Goal: Transaction & Acquisition: Purchase product/service

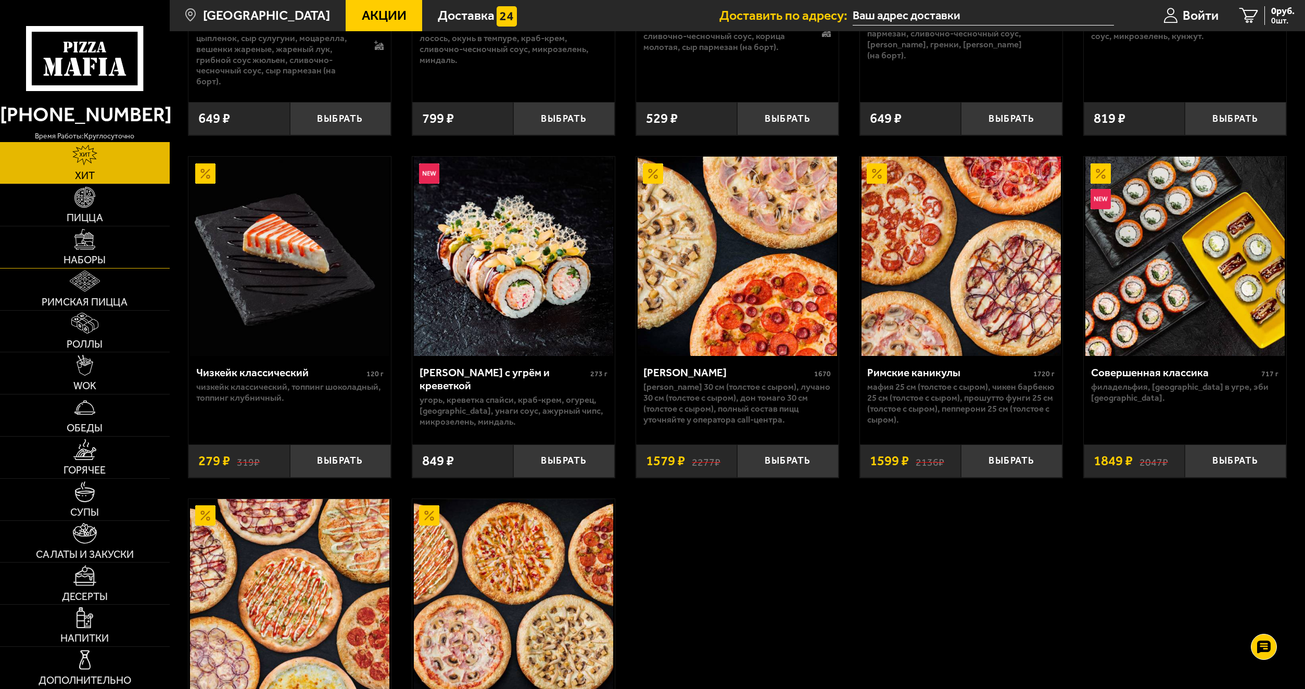
scroll to position [729, 0]
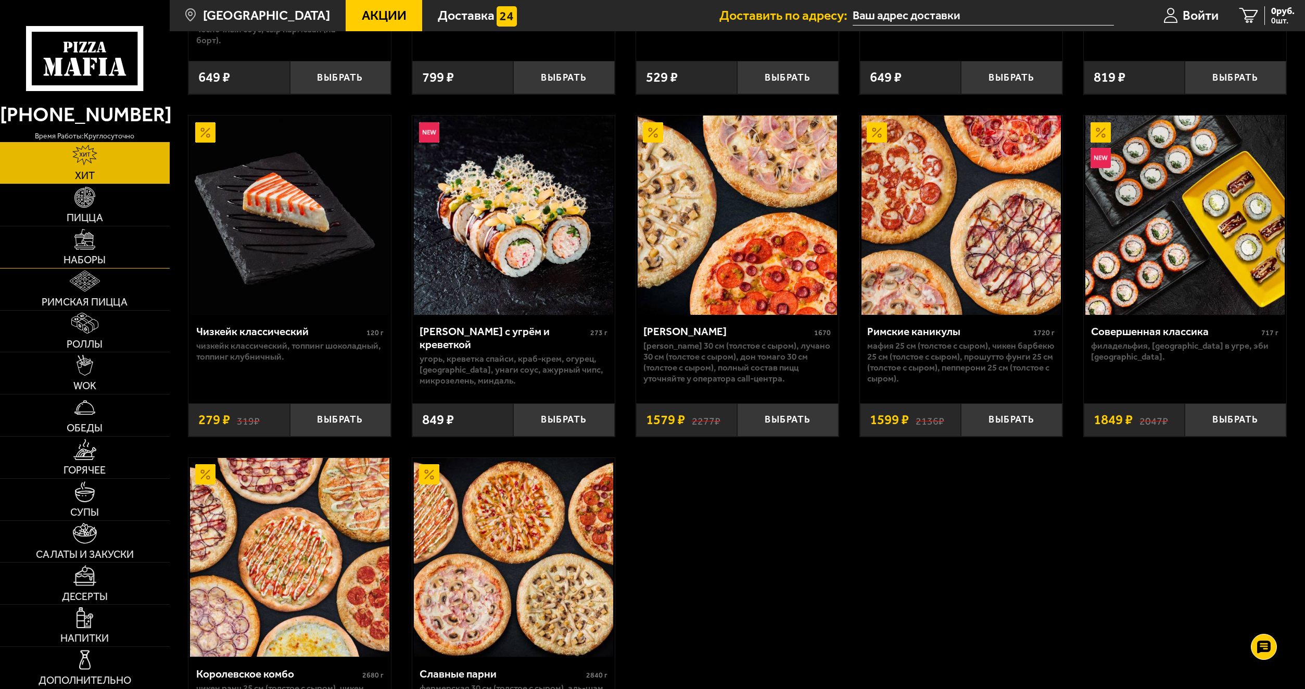
click at [114, 244] on link "Наборы" at bounding box center [85, 247] width 170 height 42
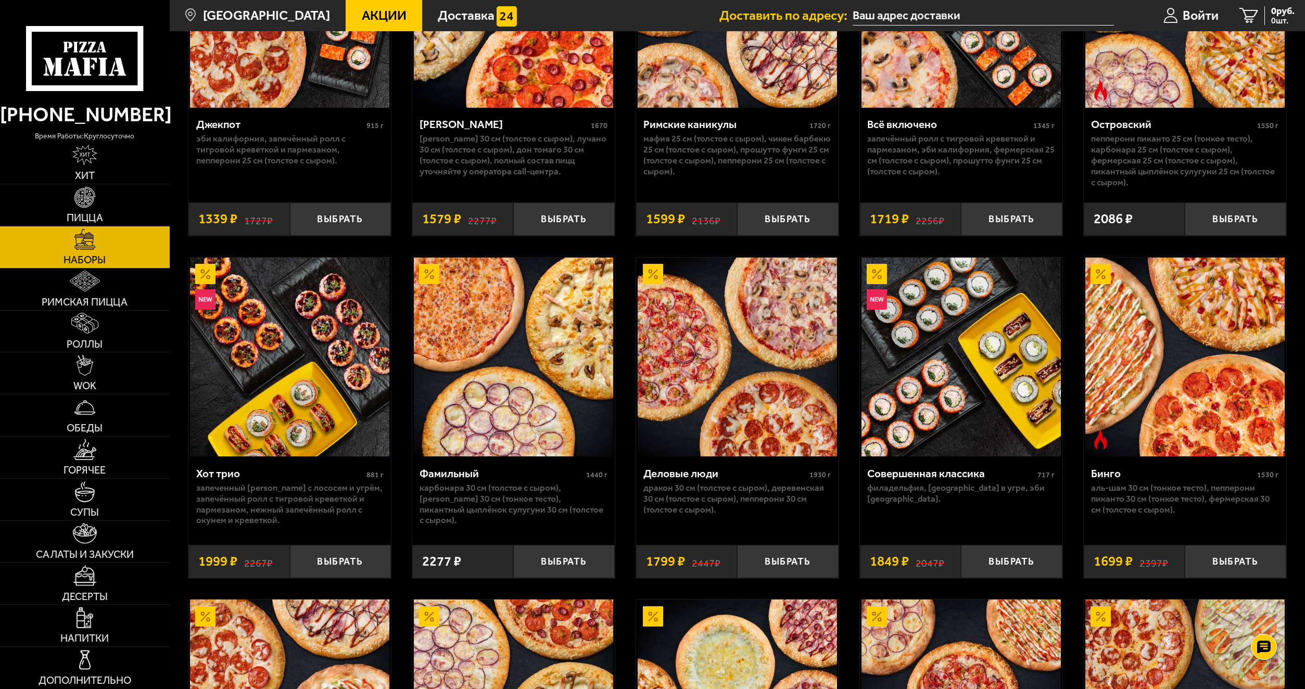
scroll to position [1102, 0]
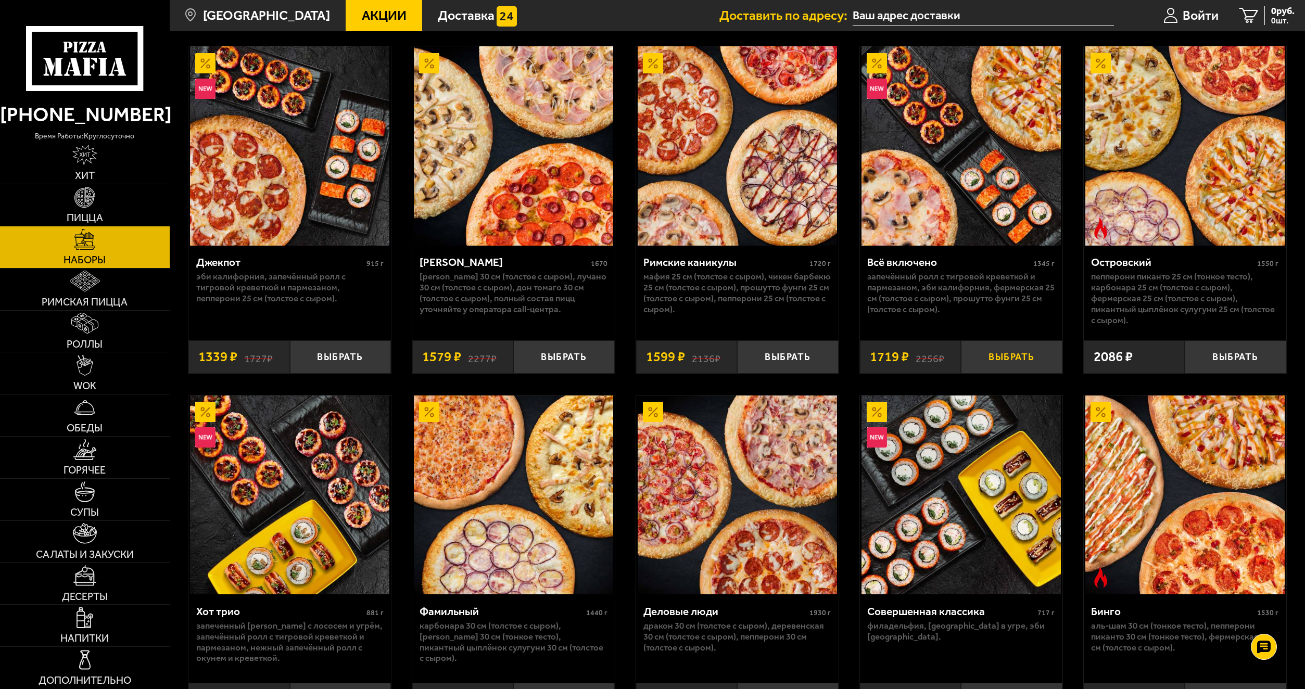
click at [991, 358] on button "Выбрать" at bounding box center [1011, 356] width 101 height 33
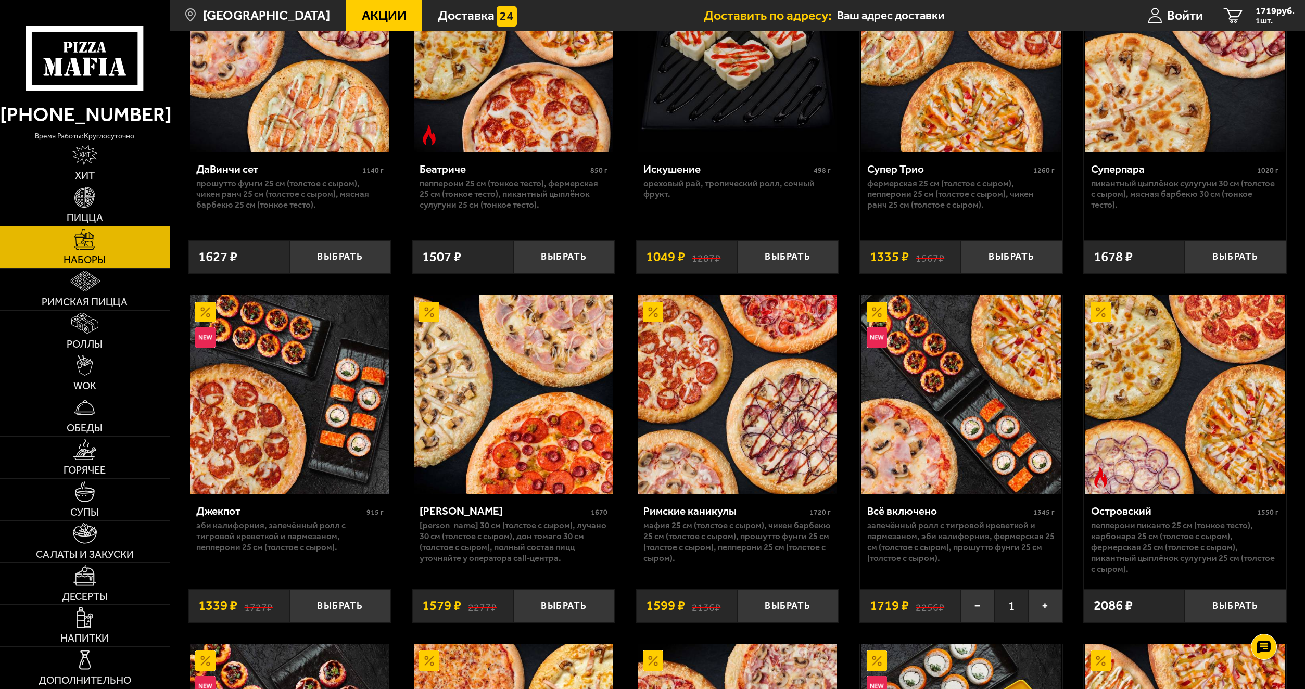
scroll to position [842, 0]
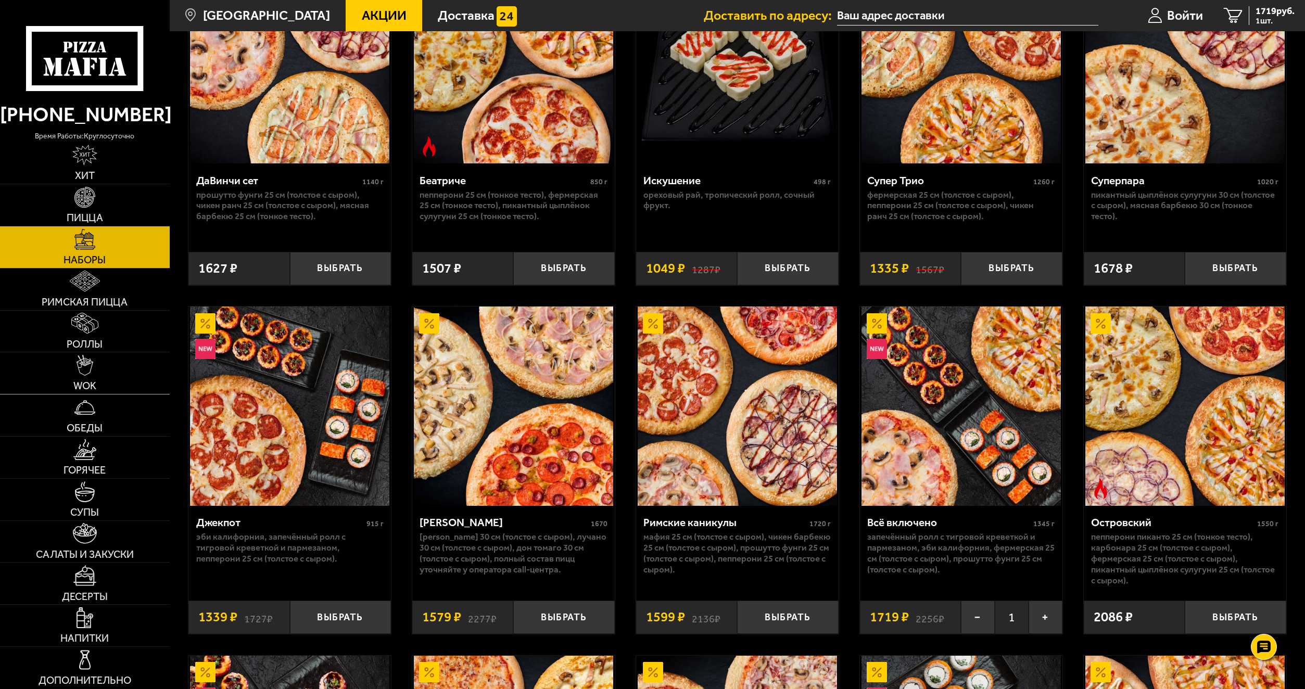
click at [116, 376] on link "WOK" at bounding box center [85, 373] width 170 height 42
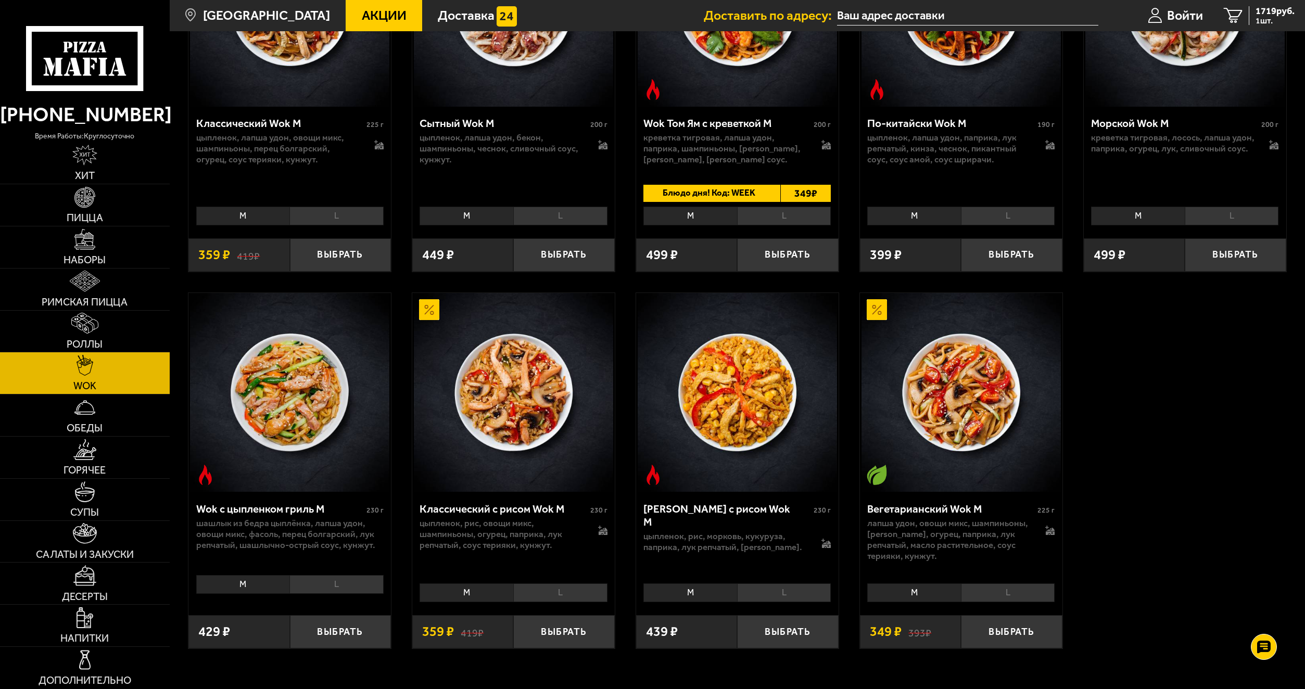
scroll to position [572, 0]
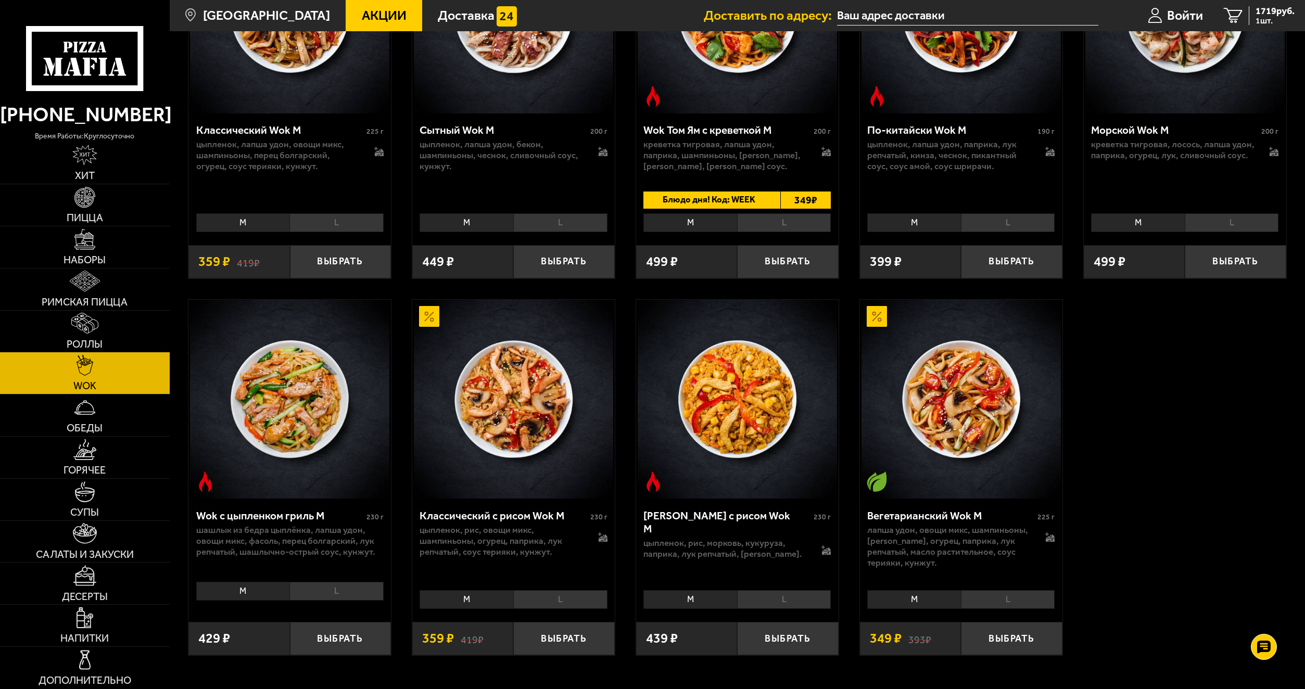
click at [348, 586] on li "L" at bounding box center [336, 591] width 94 height 19
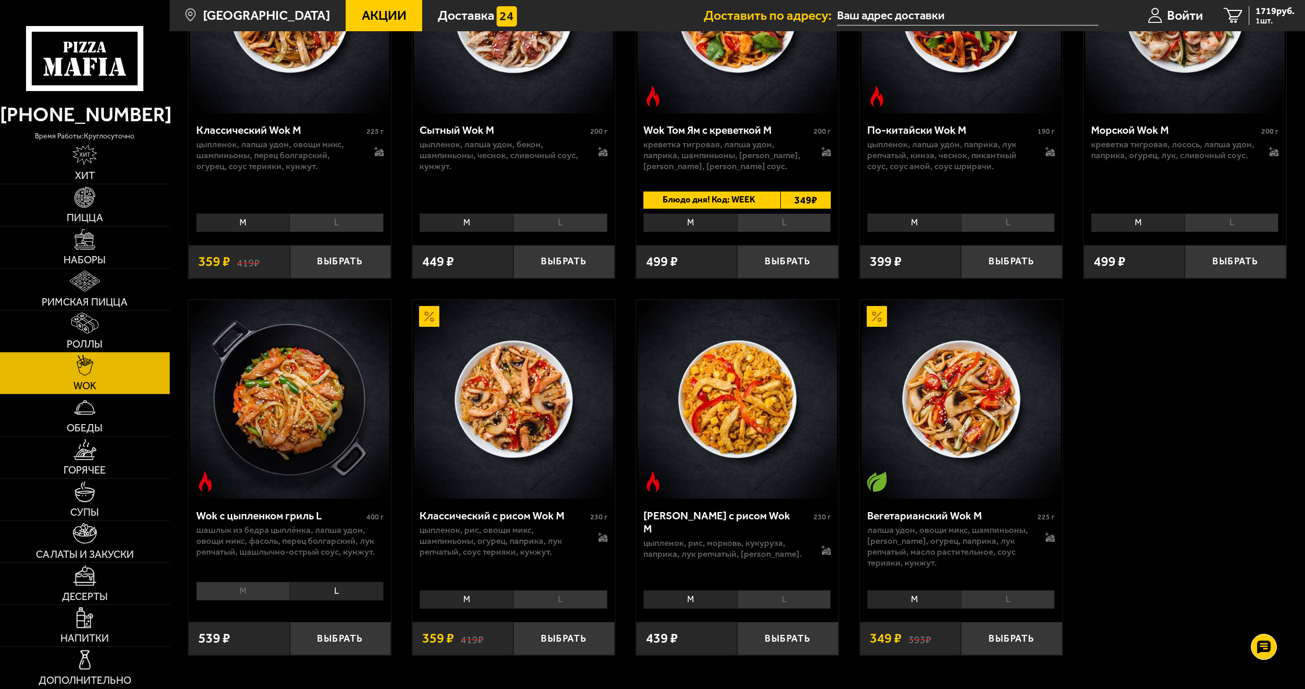
click at [261, 598] on li "M" at bounding box center [243, 591] width 94 height 19
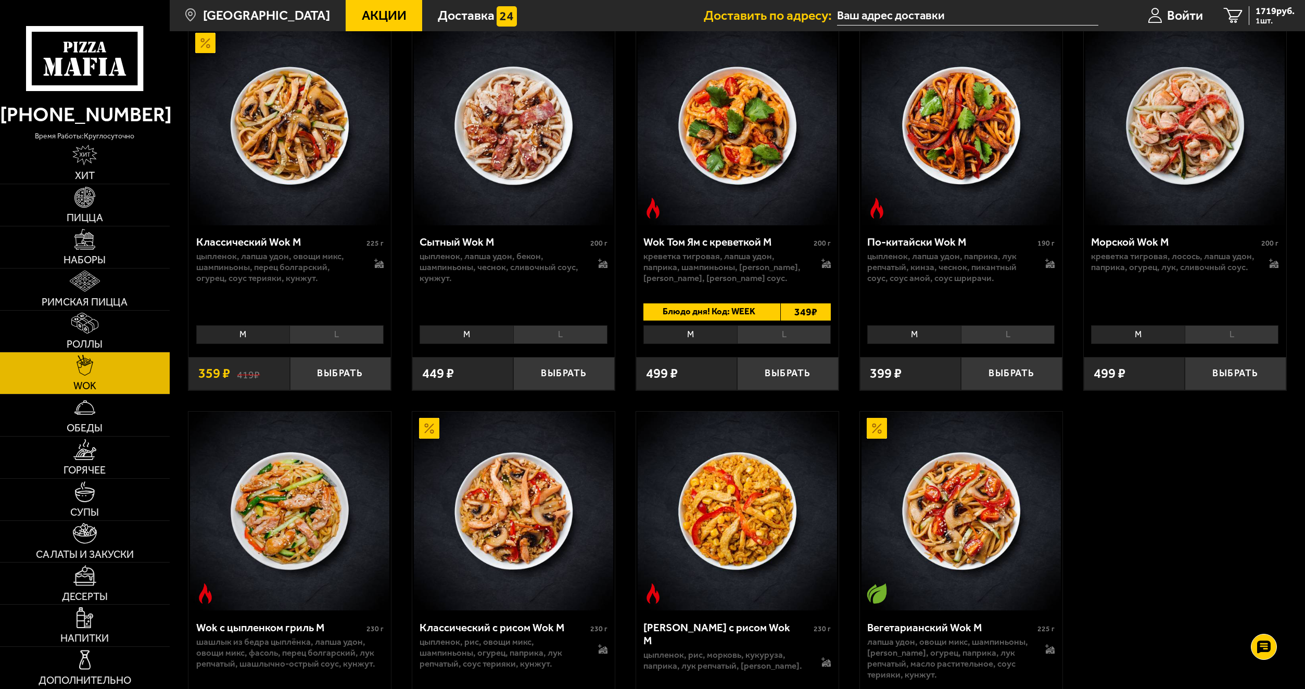
scroll to position [520, 0]
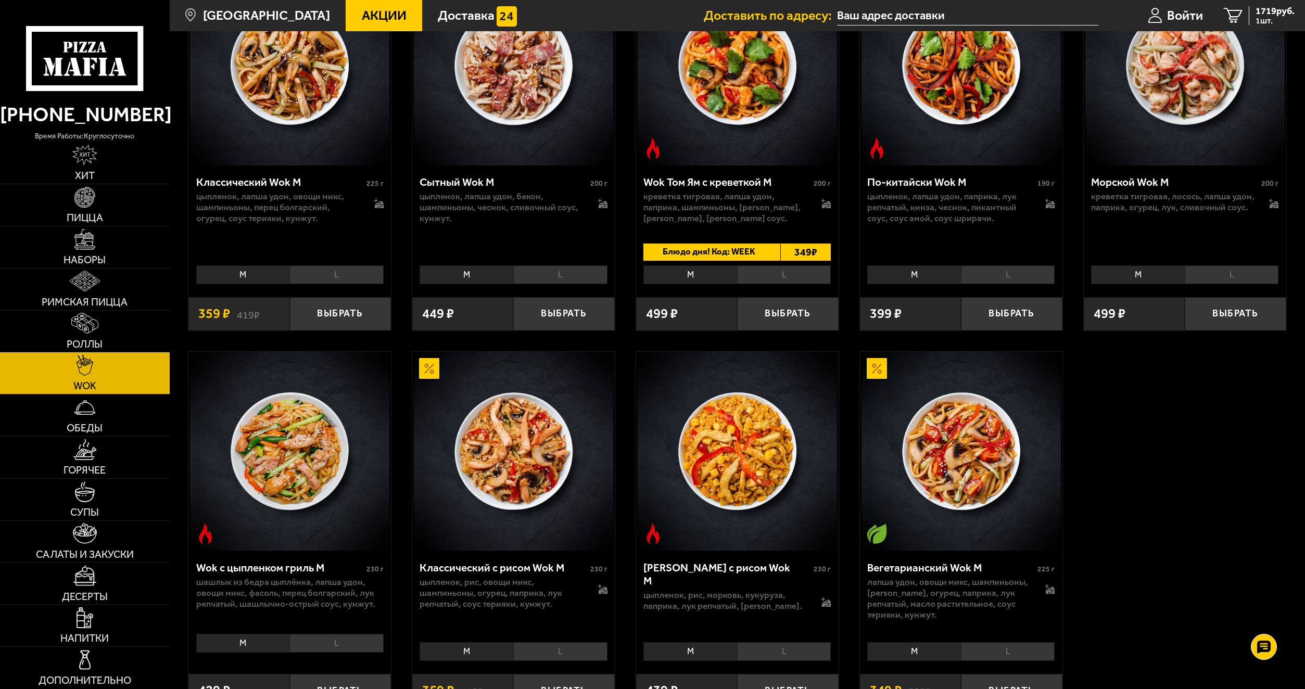
click at [350, 643] on li "L" at bounding box center [336, 643] width 94 height 19
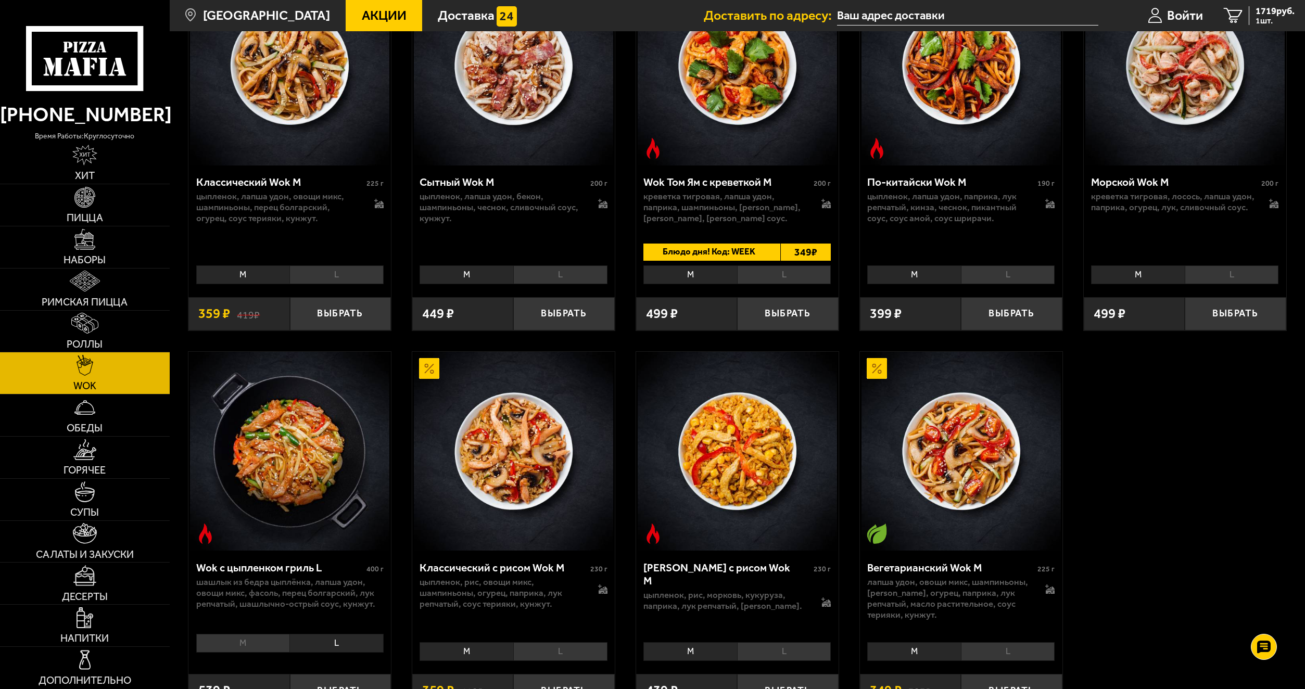
click at [269, 640] on li "M" at bounding box center [243, 643] width 94 height 19
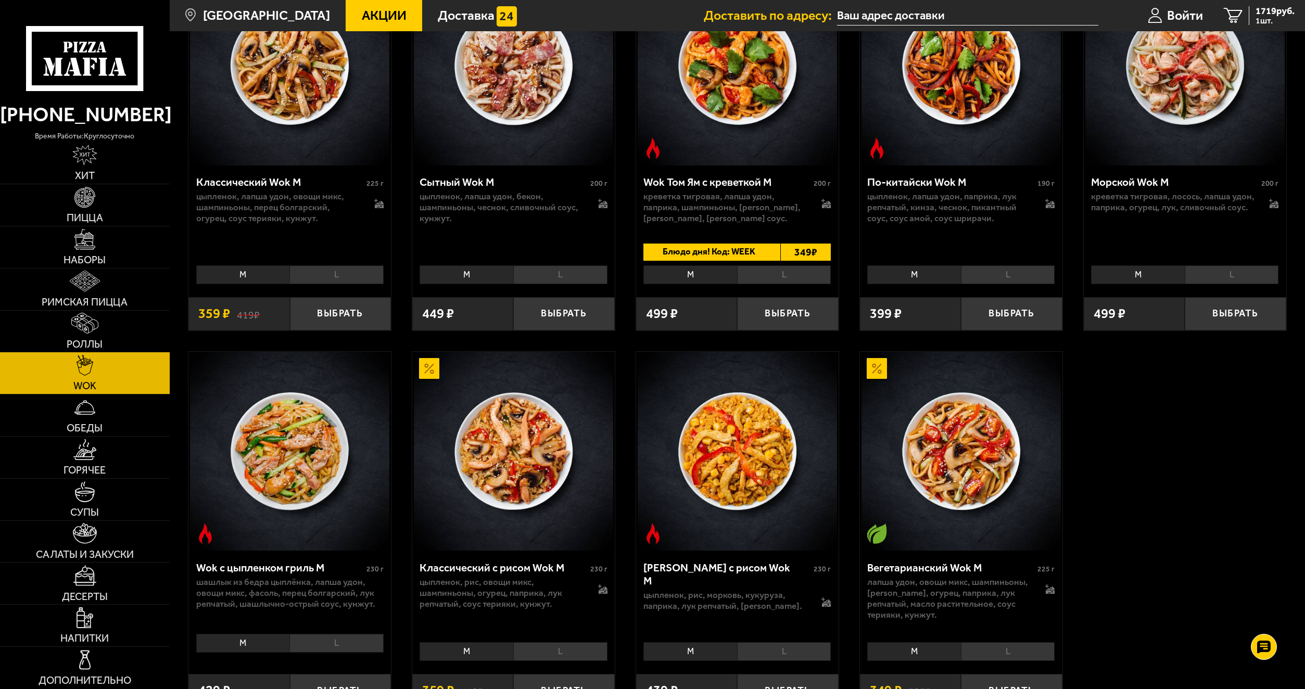
click at [312, 645] on li "L" at bounding box center [336, 643] width 94 height 19
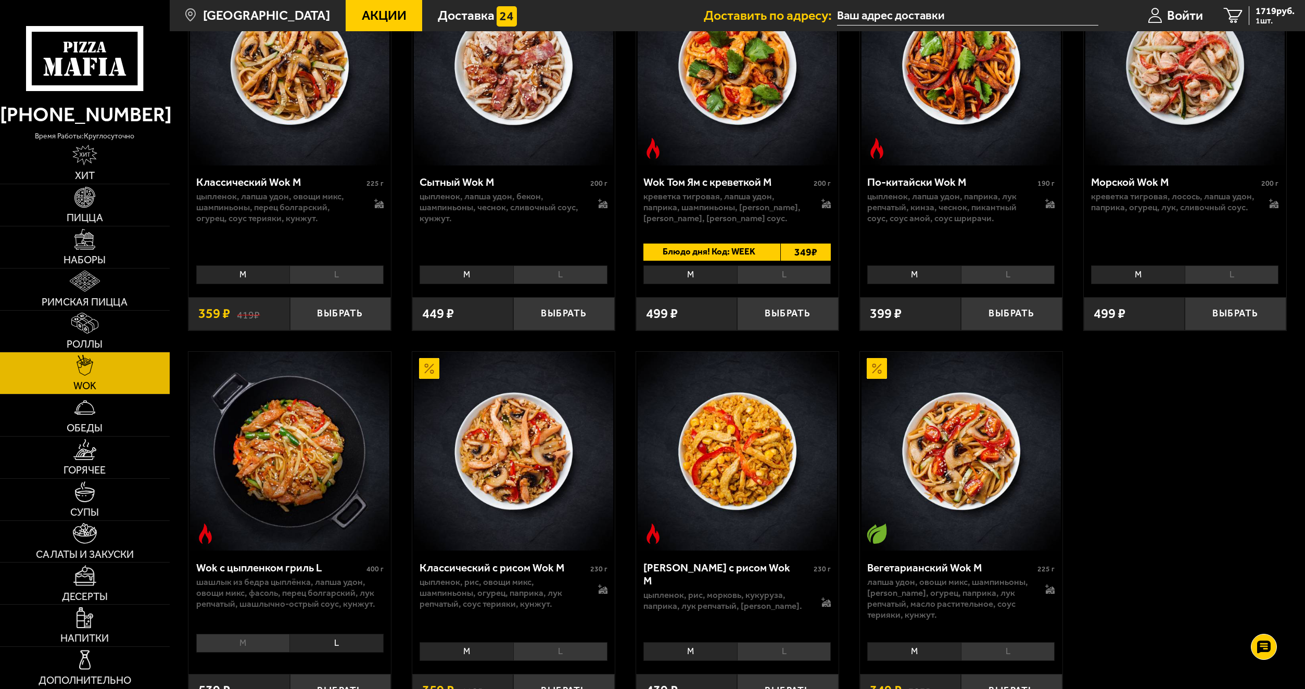
click at [255, 640] on li "M" at bounding box center [243, 643] width 94 height 19
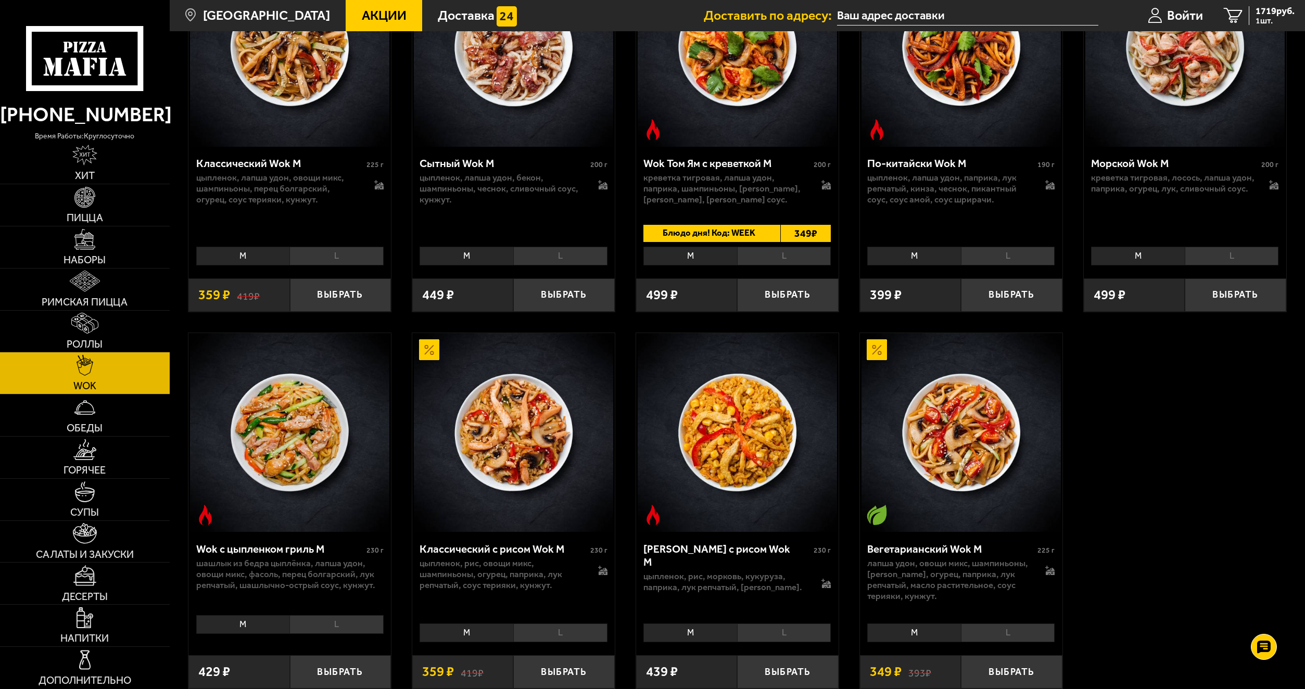
scroll to position [572, 0]
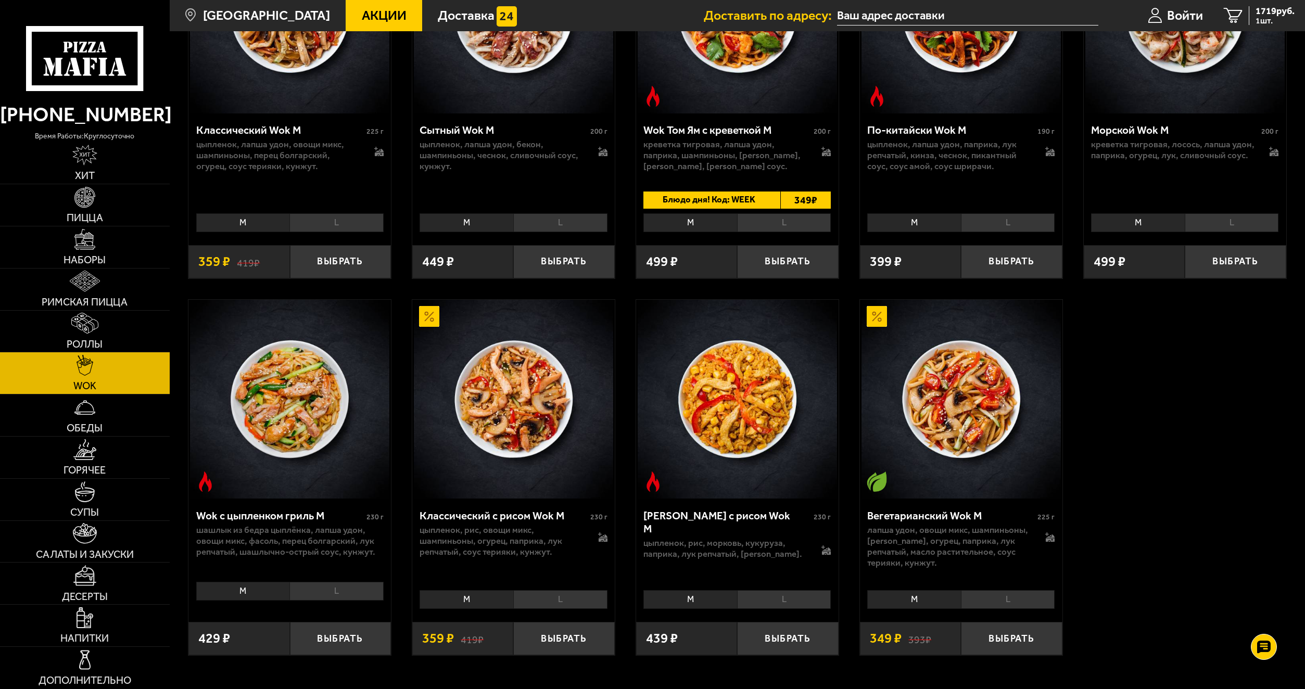
click at [338, 601] on li "L" at bounding box center [336, 591] width 94 height 19
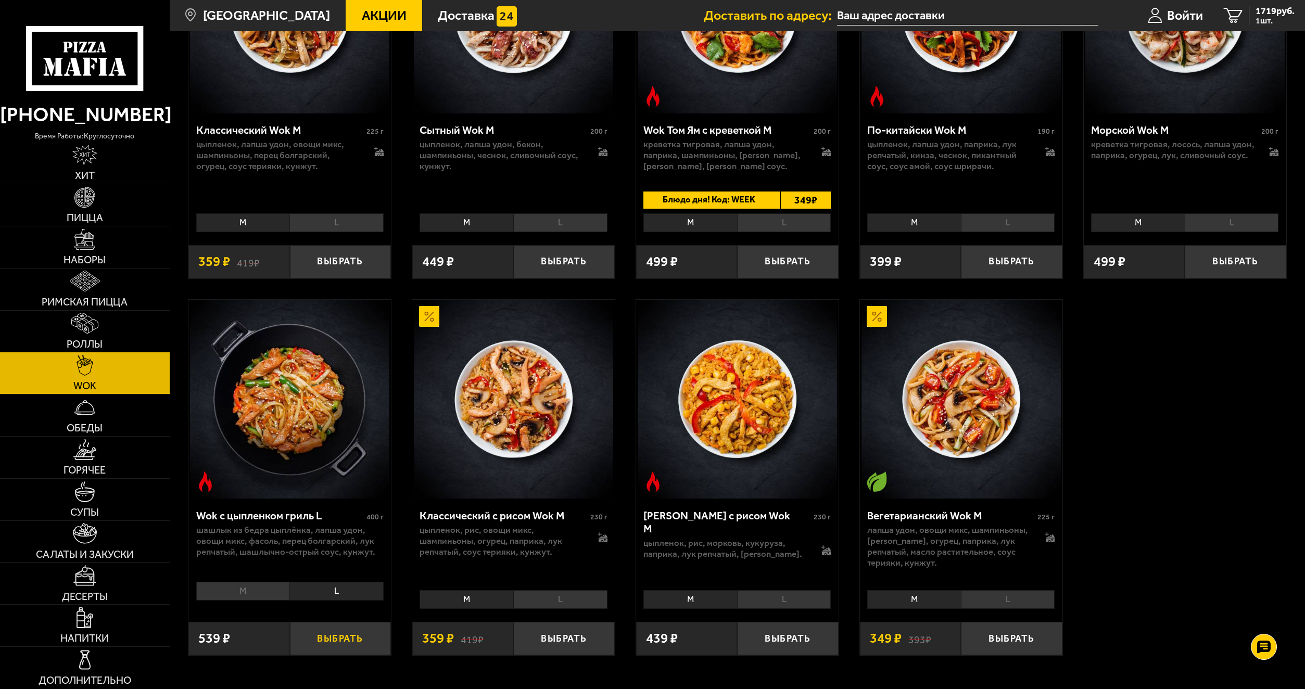
click at [352, 641] on button "Выбрать" at bounding box center [340, 638] width 101 height 33
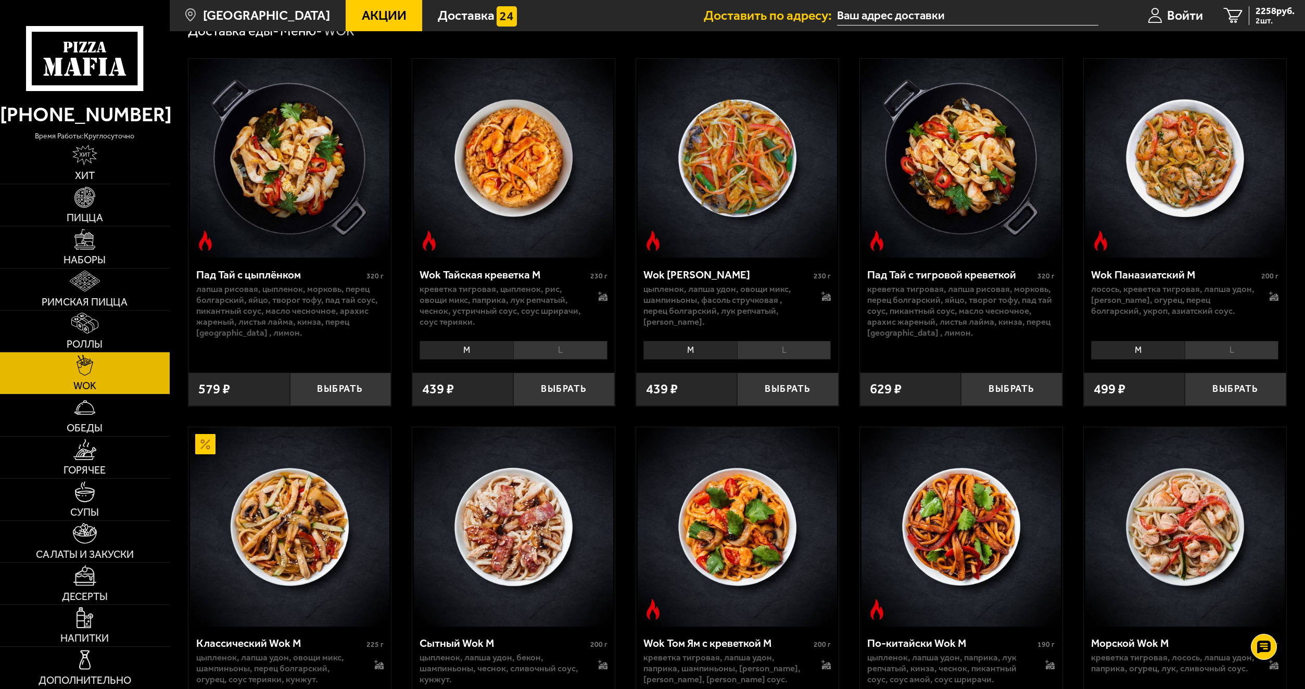
scroll to position [52, 0]
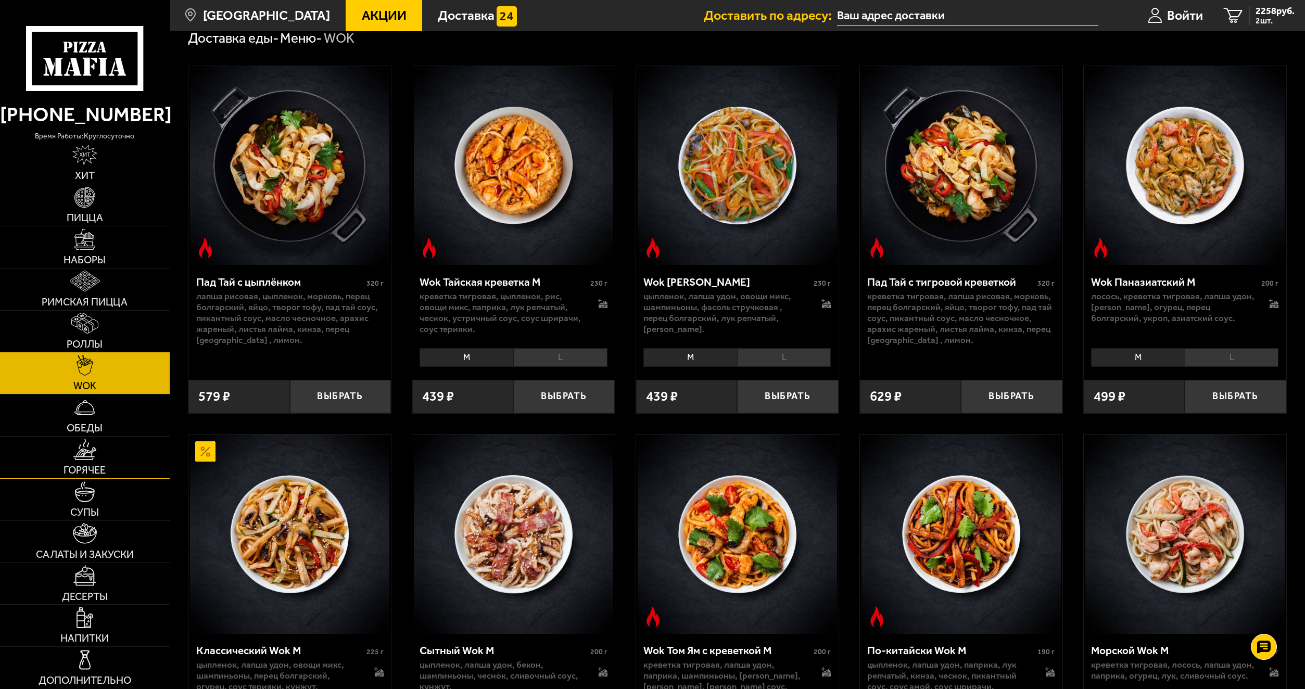
click at [127, 466] on link "Горячее" at bounding box center [85, 458] width 170 height 42
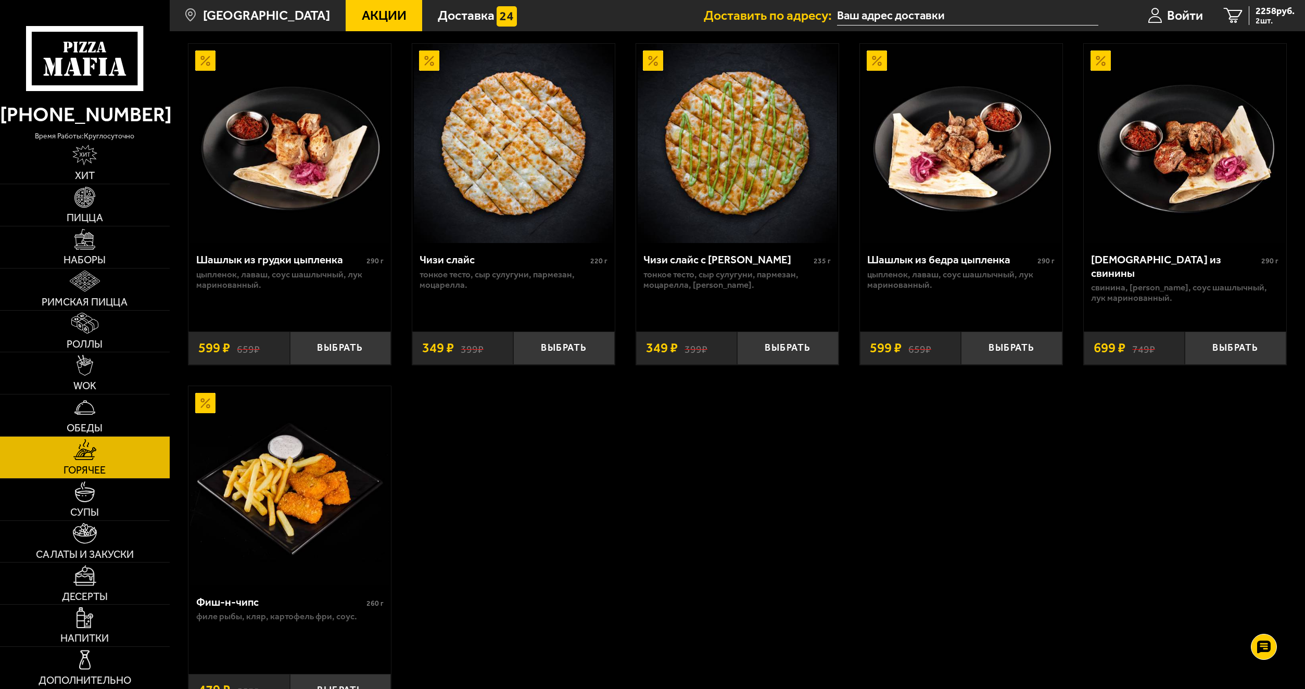
scroll to position [833, 0]
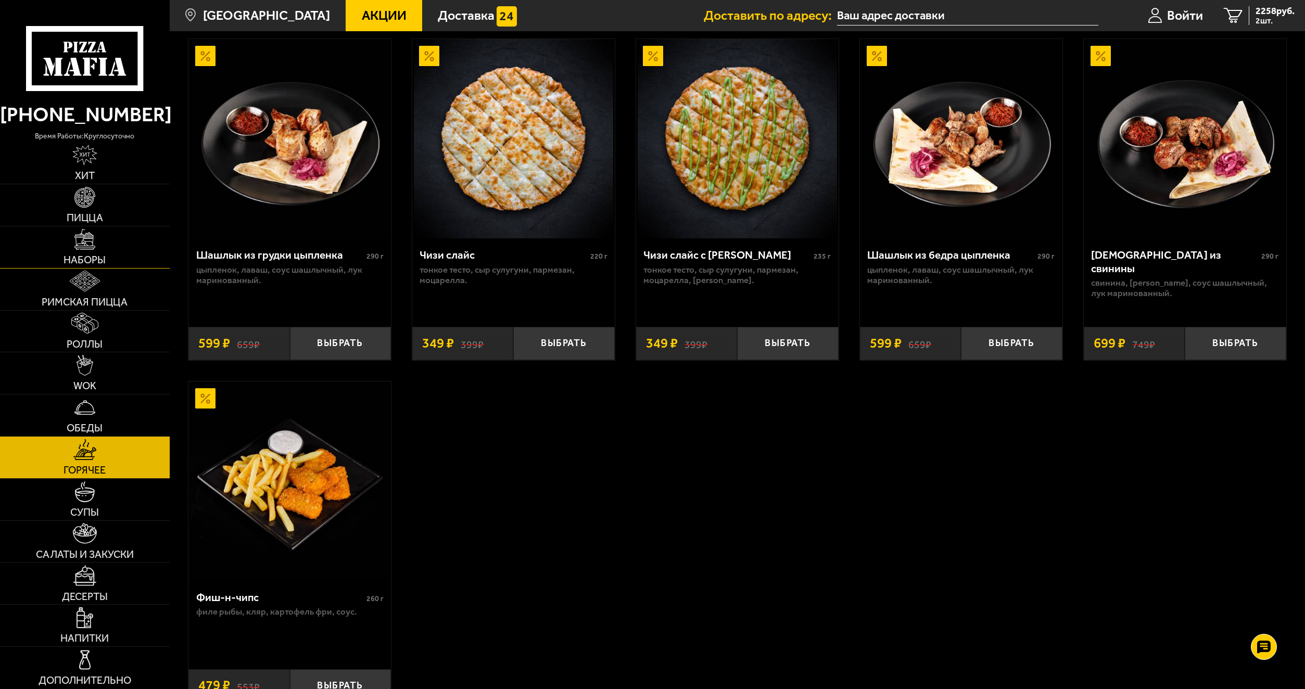
click at [130, 261] on link "Наборы" at bounding box center [85, 247] width 170 height 42
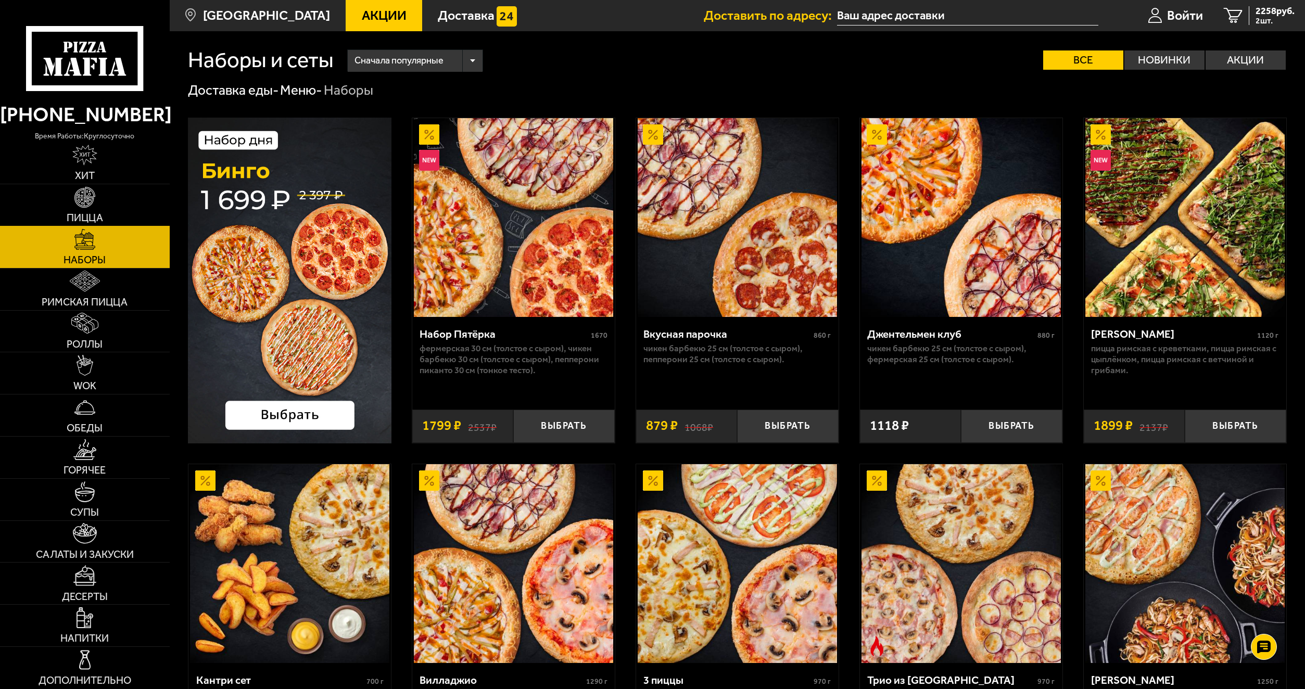
click at [128, 207] on link "Пицца" at bounding box center [85, 205] width 170 height 42
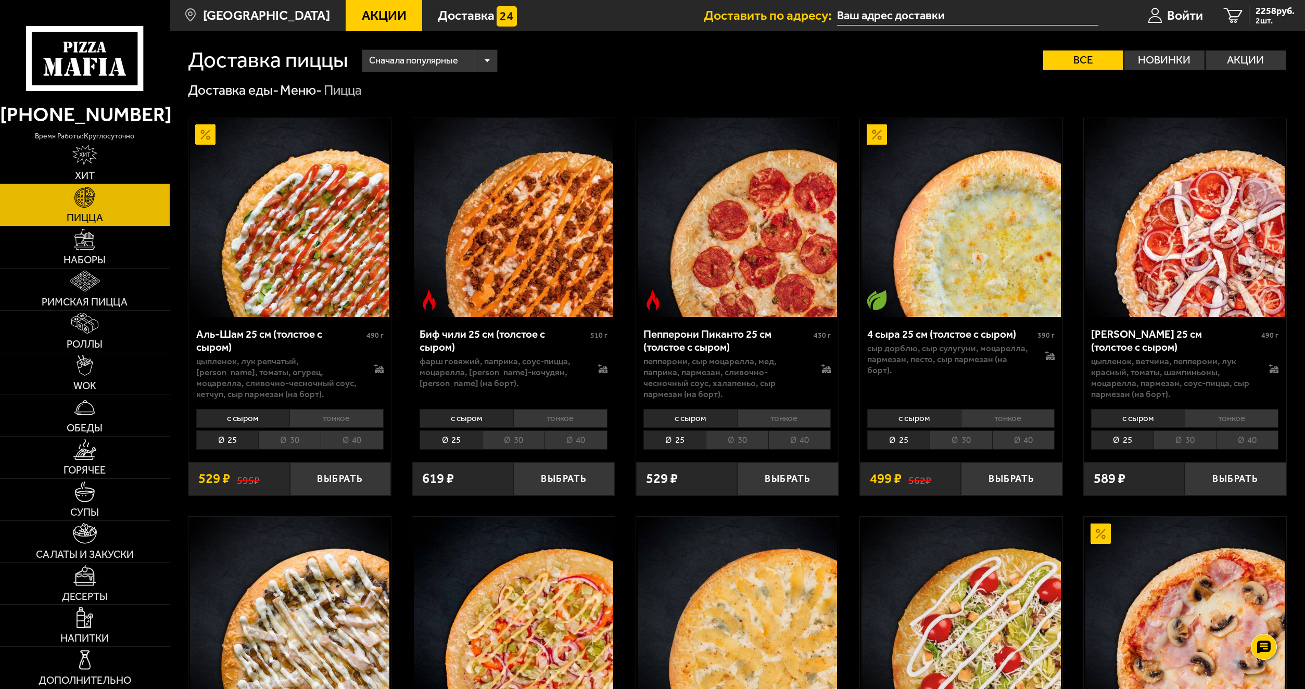
click at [112, 168] on link "Хит" at bounding box center [85, 163] width 170 height 42
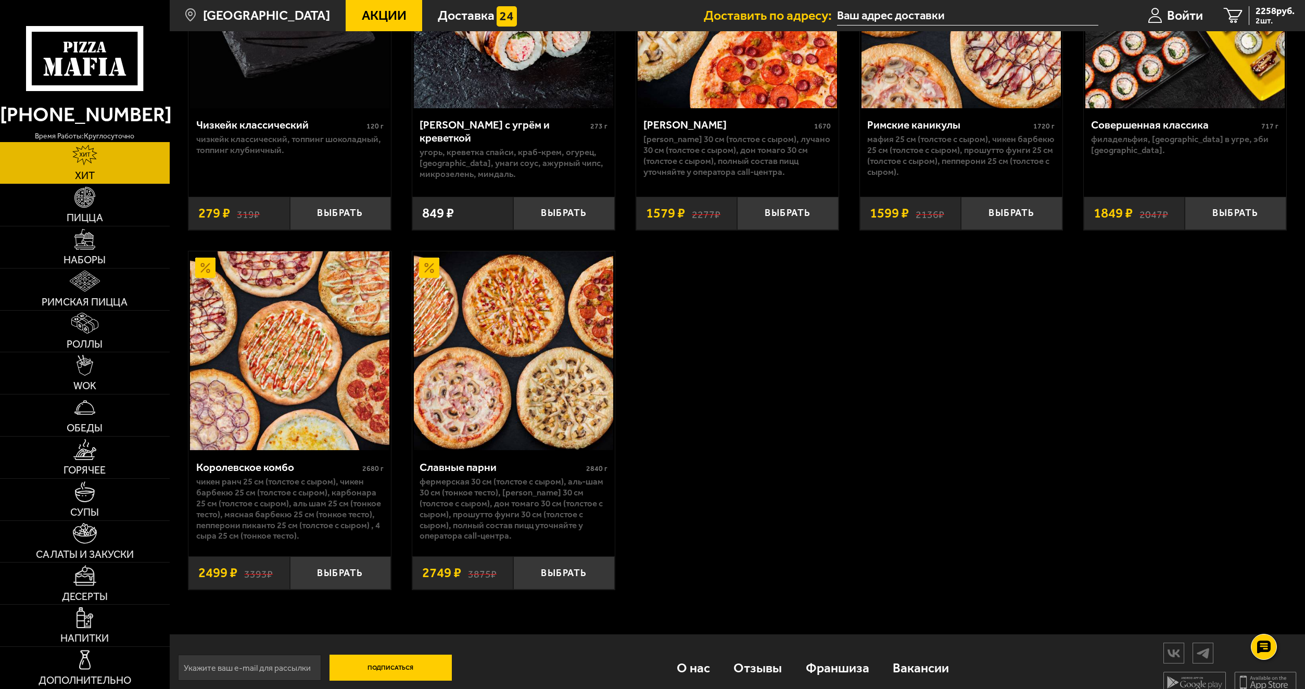
scroll to position [937, 0]
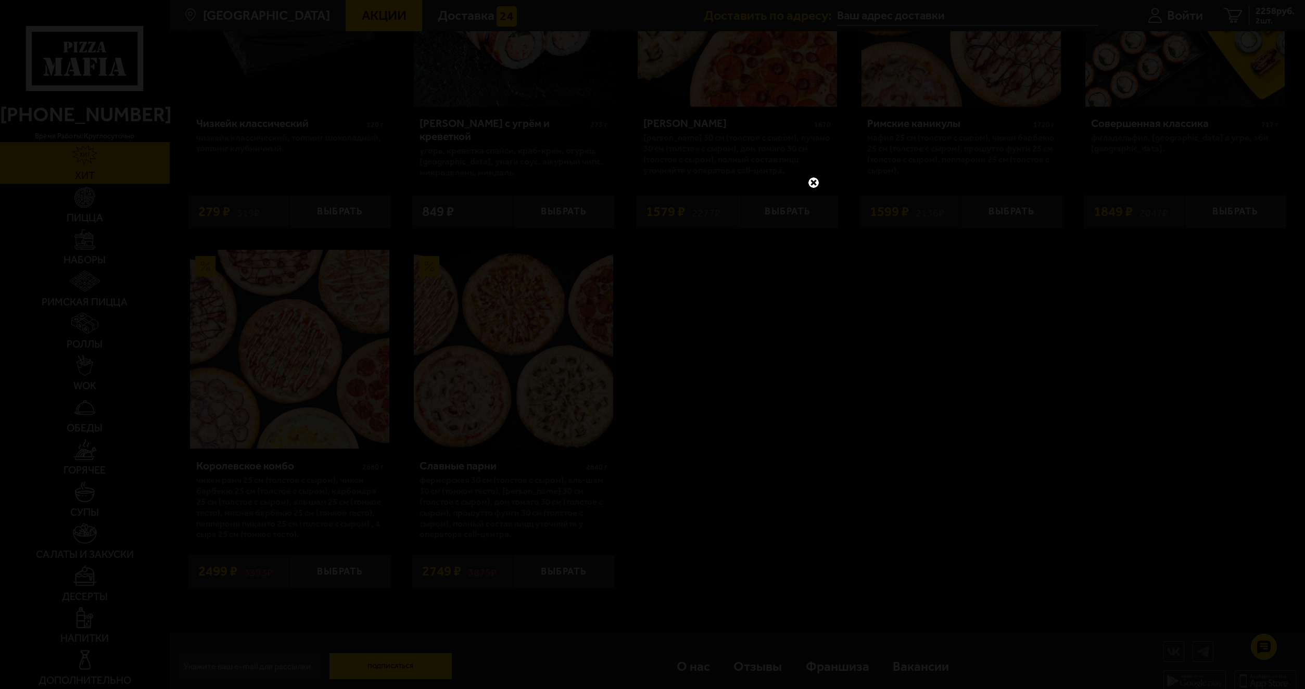
click at [816, 181] on link at bounding box center [814, 183] width 14 height 14
